Goal: Navigation & Orientation: Find specific page/section

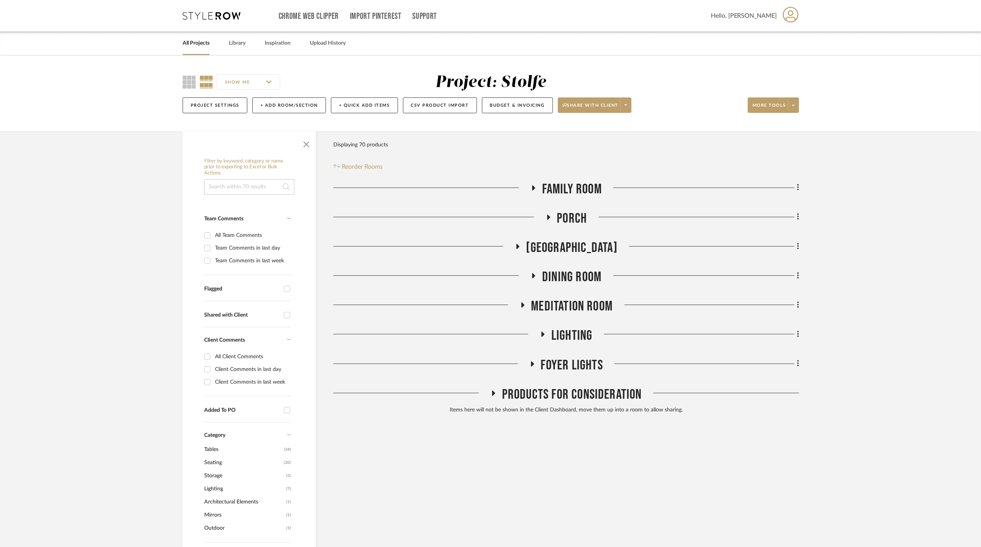
click at [199, 39] on link "All Projects" at bounding box center [196, 43] width 27 height 10
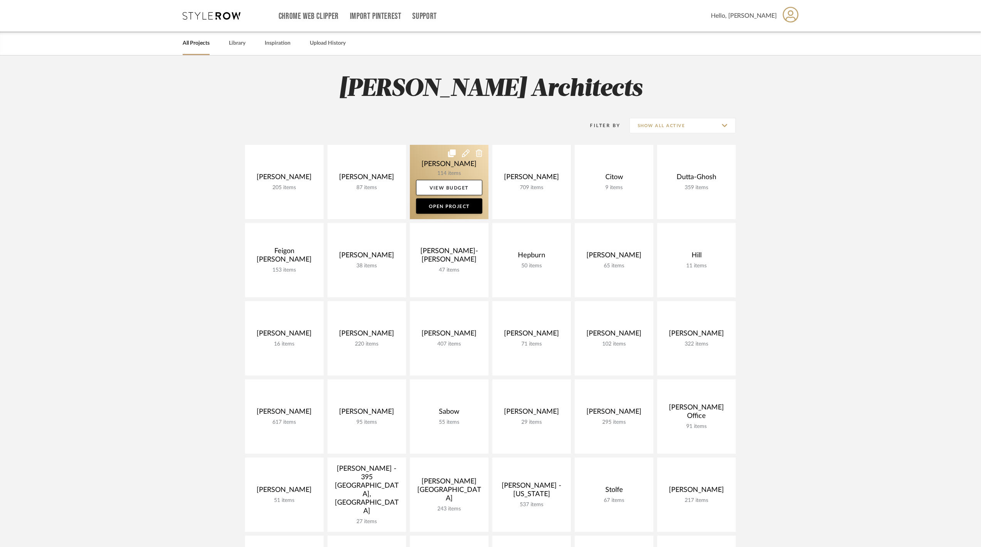
click at [451, 173] on link at bounding box center [449, 182] width 79 height 74
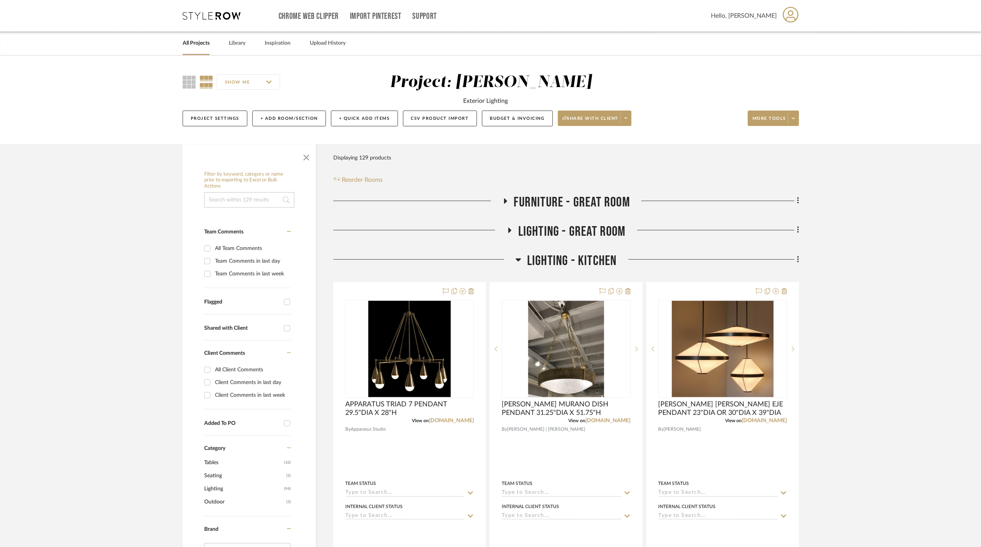
click at [549, 258] on span "LIGHTING - KITCHEN" at bounding box center [572, 261] width 90 height 17
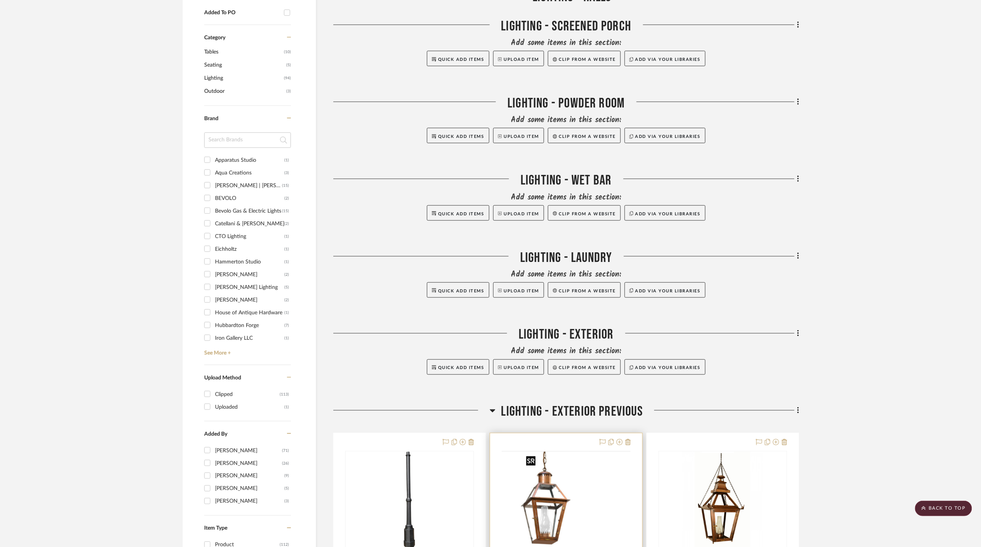
scroll to position [667, 0]
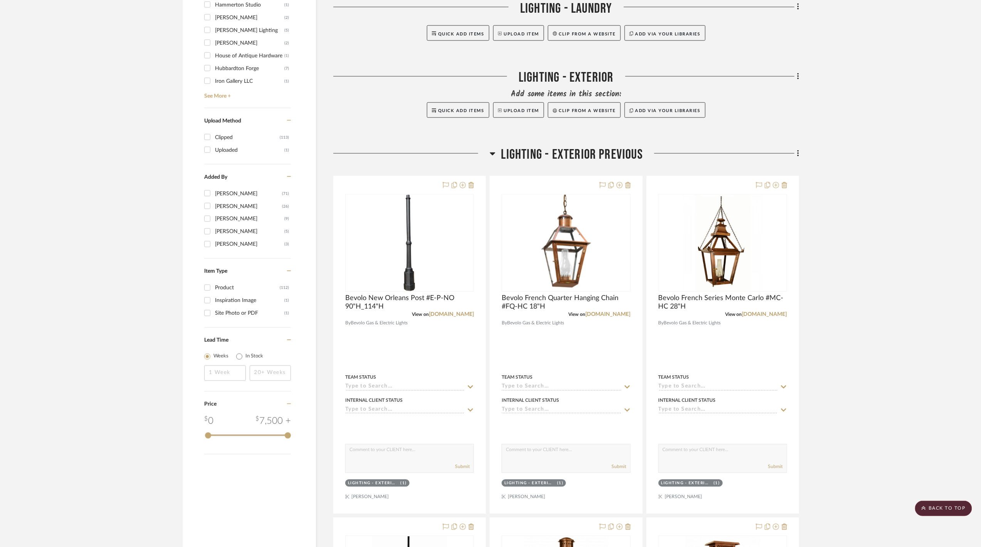
click at [562, 149] on span "LIGHTING - EXTERIOR PREVIOUS" at bounding box center [572, 155] width 142 height 17
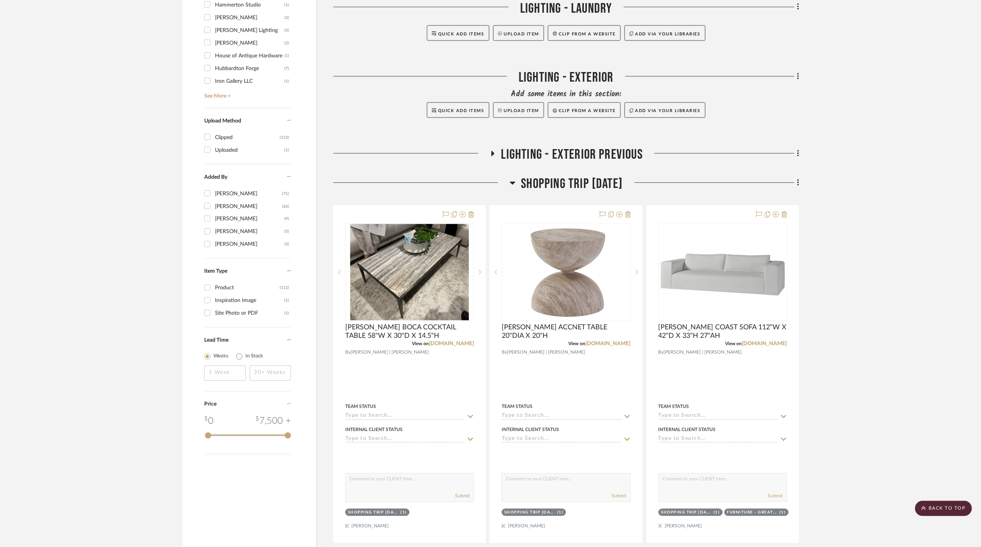
click at [577, 187] on span "SHOPPING TRIP [DATE]" at bounding box center [572, 184] width 102 height 17
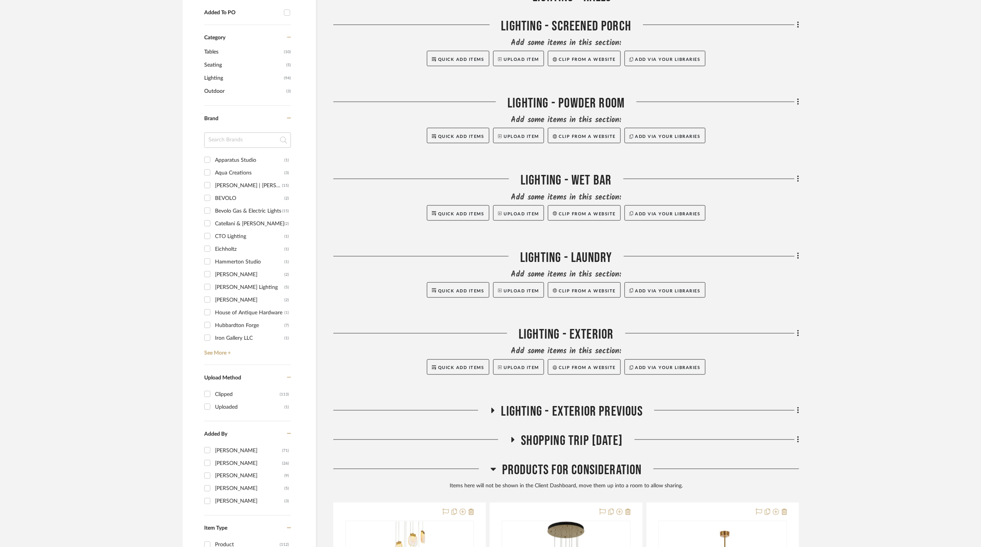
scroll to position [719, 0]
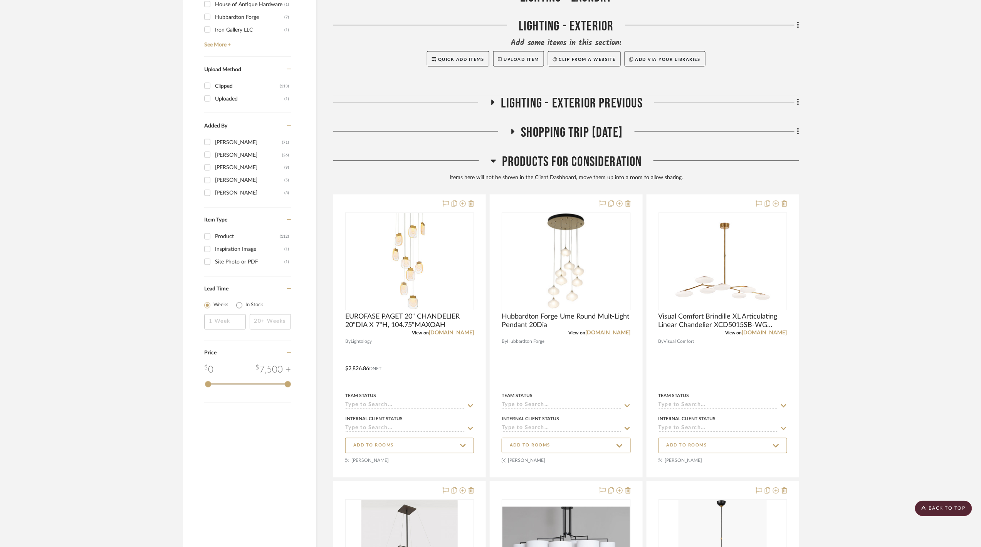
click at [556, 160] on span "Products For Consideration" at bounding box center [572, 162] width 140 height 17
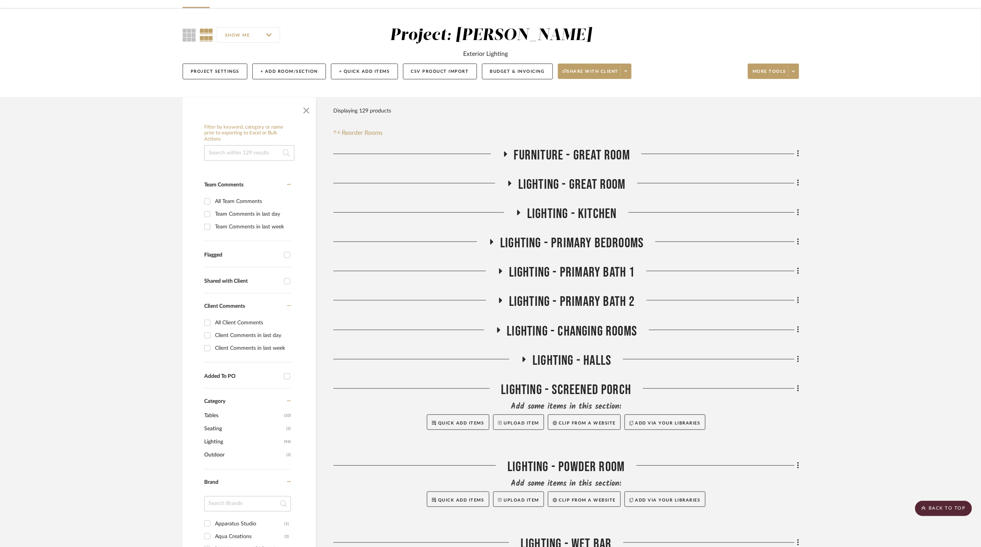
scroll to position [0, 0]
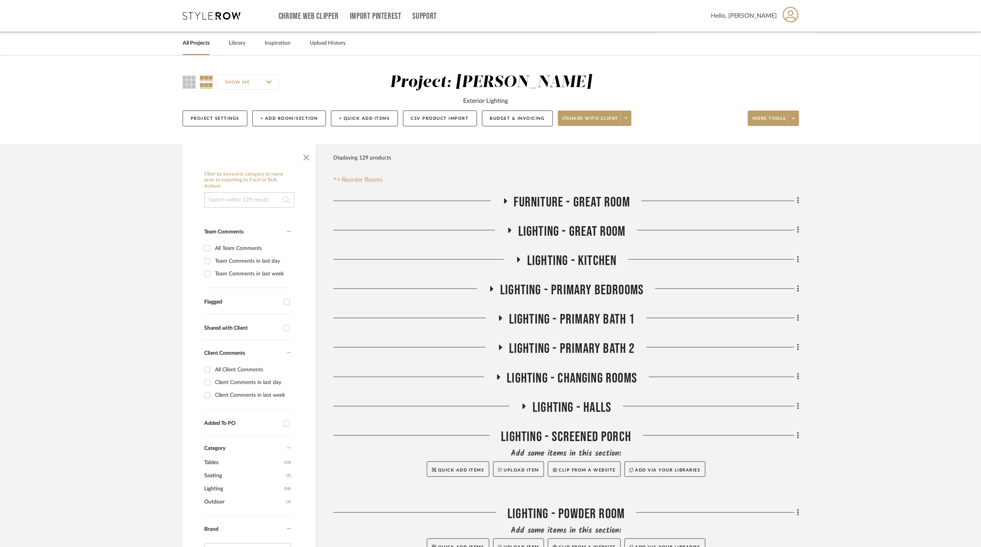
click at [515, 202] on span "FURNITURE - GREAT ROOM" at bounding box center [572, 202] width 116 height 17
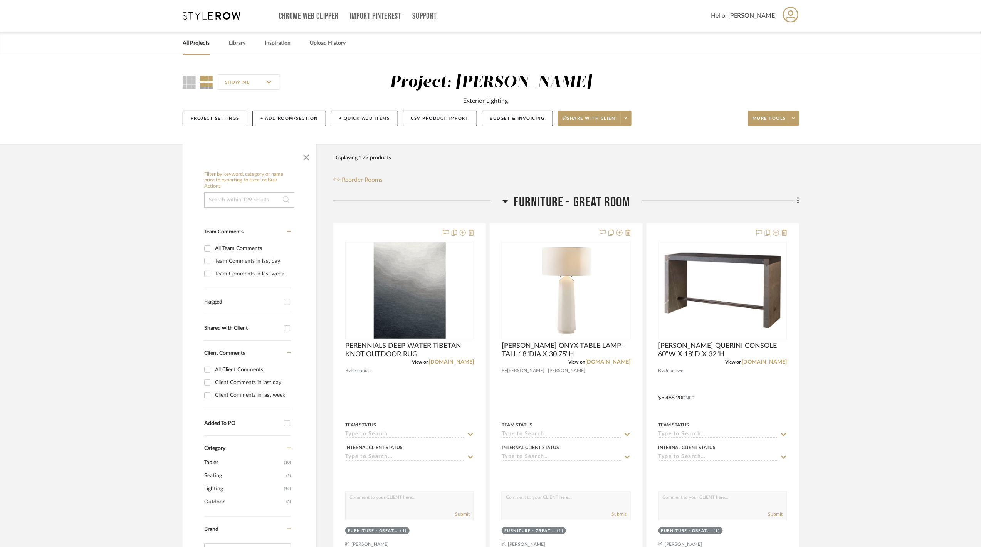
click at [516, 204] on span "FURNITURE - GREAT ROOM" at bounding box center [572, 202] width 116 height 17
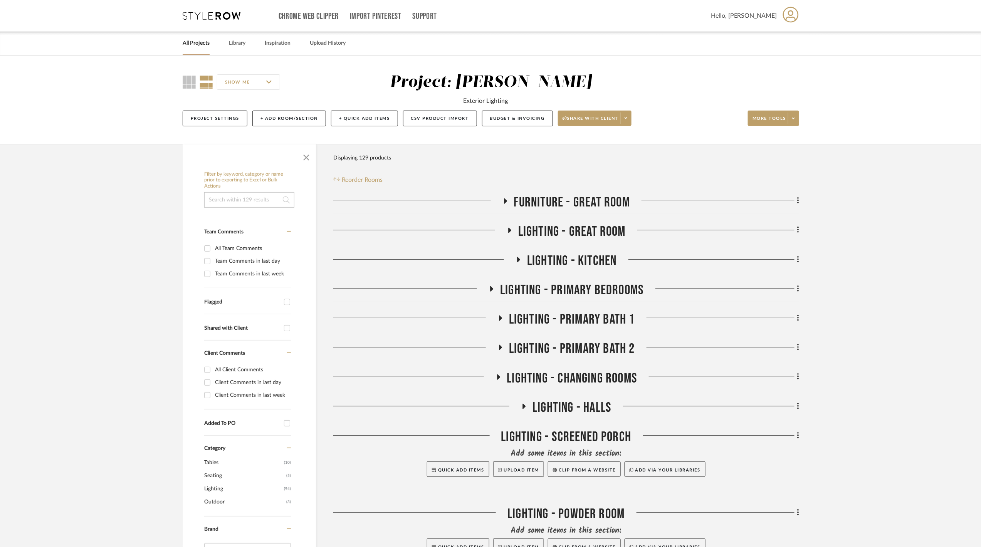
click at [531, 233] on span "LIGHTING - GREAT ROOM" at bounding box center [571, 231] width 107 height 17
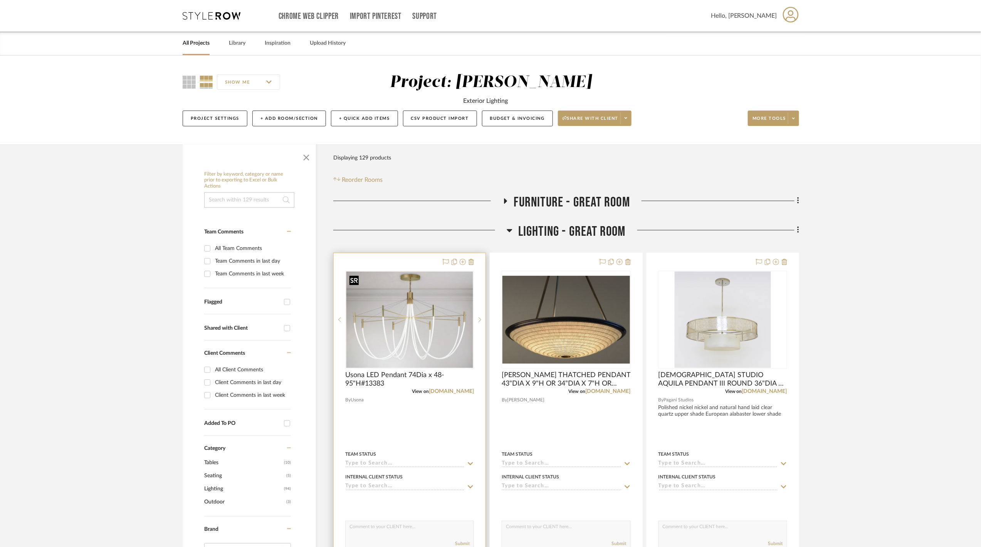
click at [436, 312] on img "0" at bounding box center [409, 320] width 127 height 96
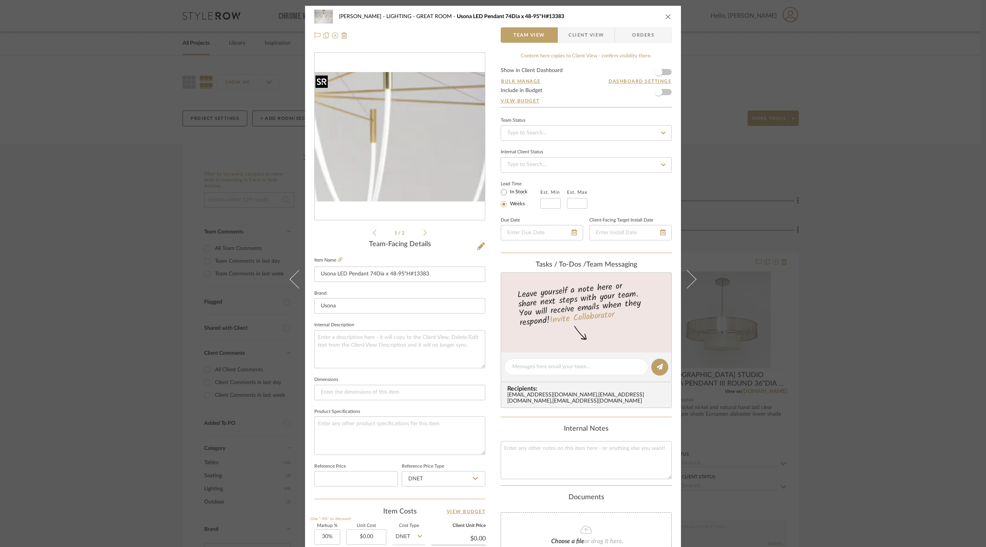
click at [433, 148] on img "0" at bounding box center [400, 136] width 170 height 129
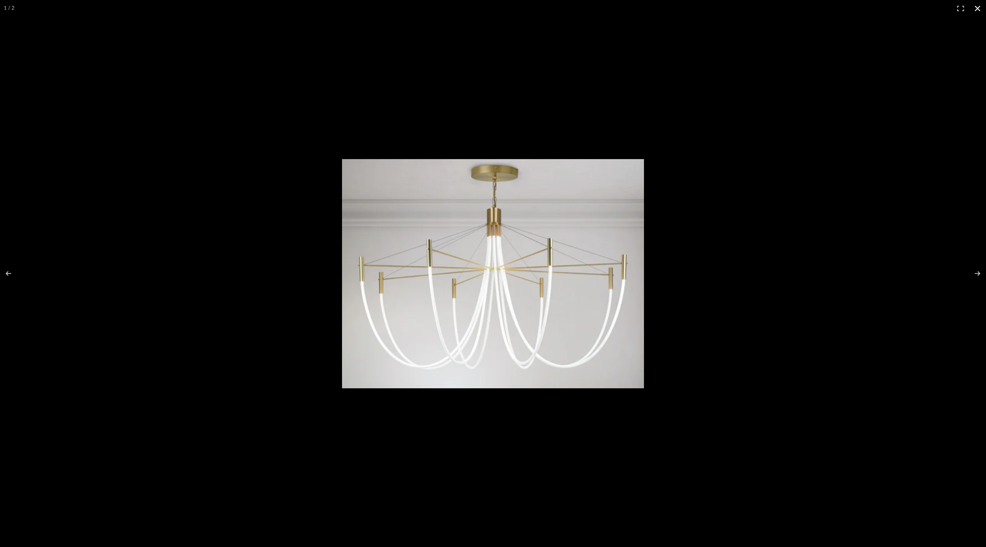
click at [625, 126] on div at bounding box center [493, 273] width 986 height 547
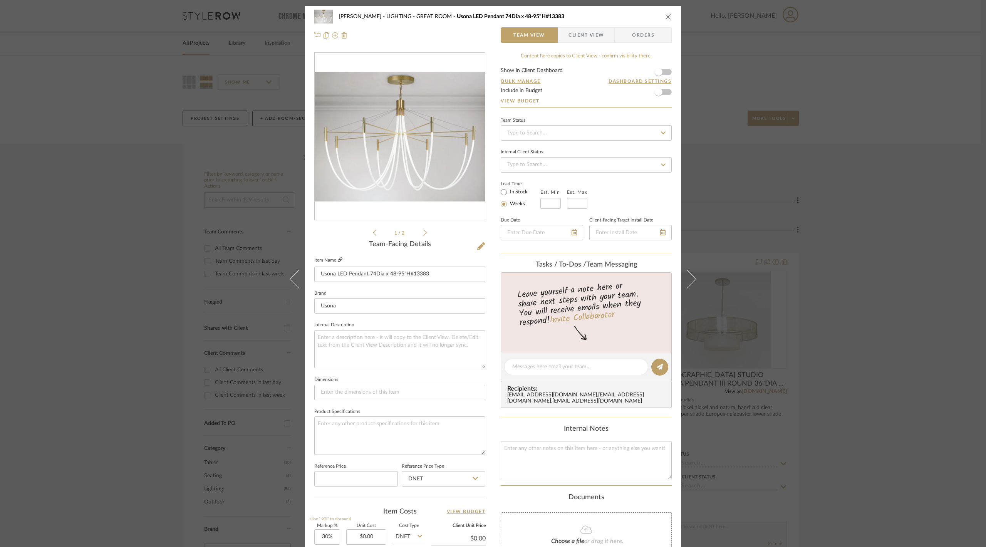
click at [338, 257] on icon at bounding box center [340, 259] width 5 height 5
click at [82, 258] on div "Chen LIGHTING - GREAT ROOM Usona LED Pendant 74Dia x 48-95"H#13383 Team View Cl…" at bounding box center [493, 273] width 986 height 547
